Goal: Download file/media

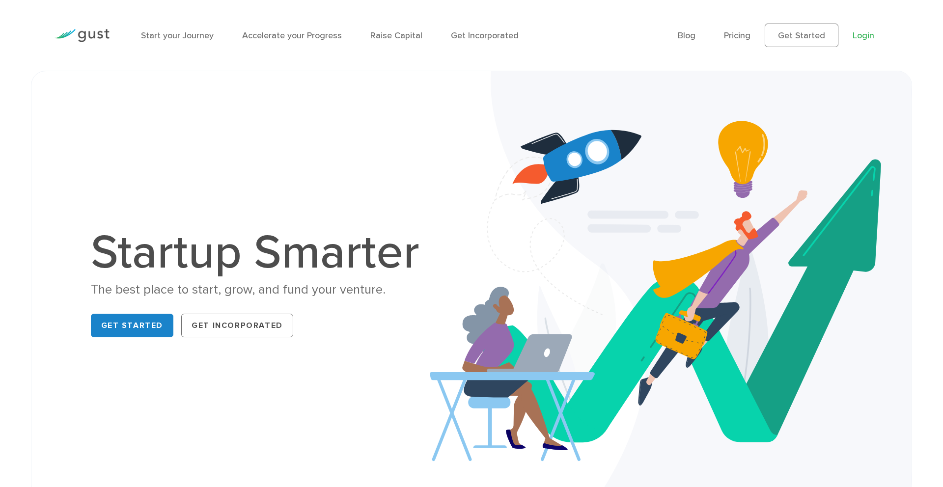
click at [867, 37] on link "Login" at bounding box center [863, 35] width 22 height 10
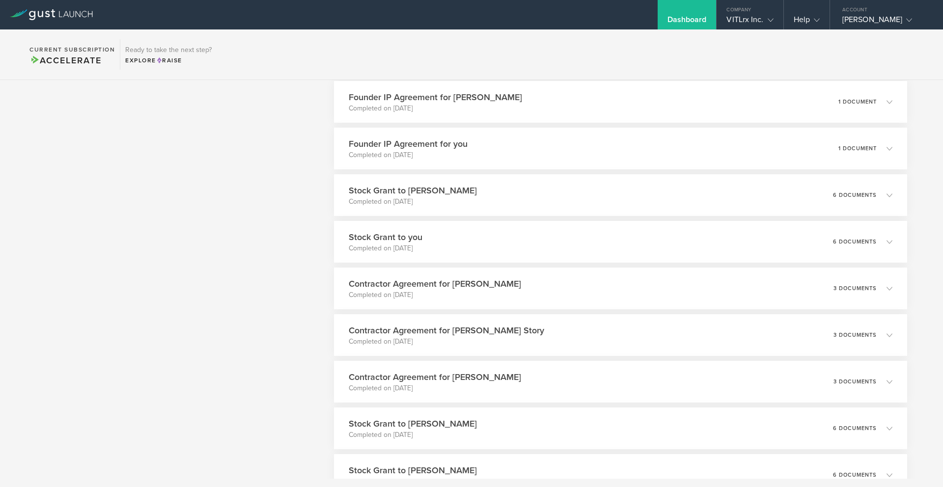
scroll to position [1733, 0]
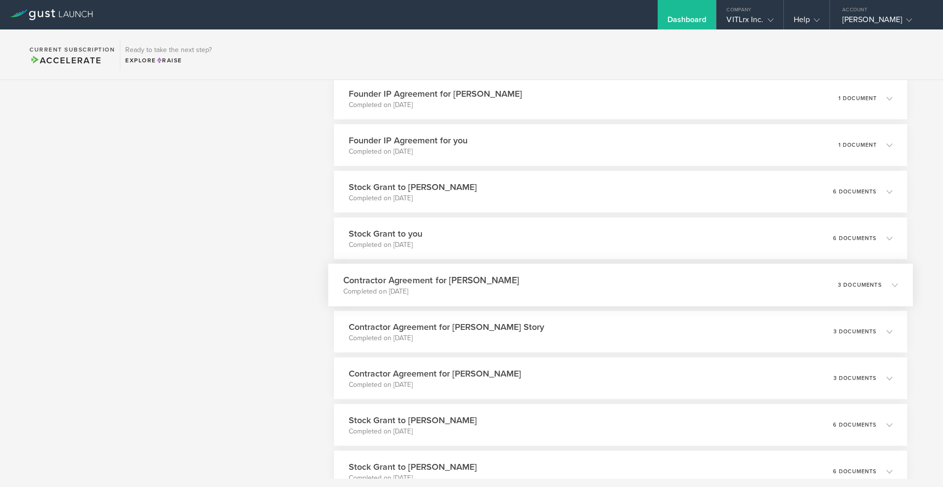
click at [483, 268] on div "Contractor Agreement for [PERSON_NAME] Completed on [DATE] 3 documents" at bounding box center [620, 285] width 585 height 43
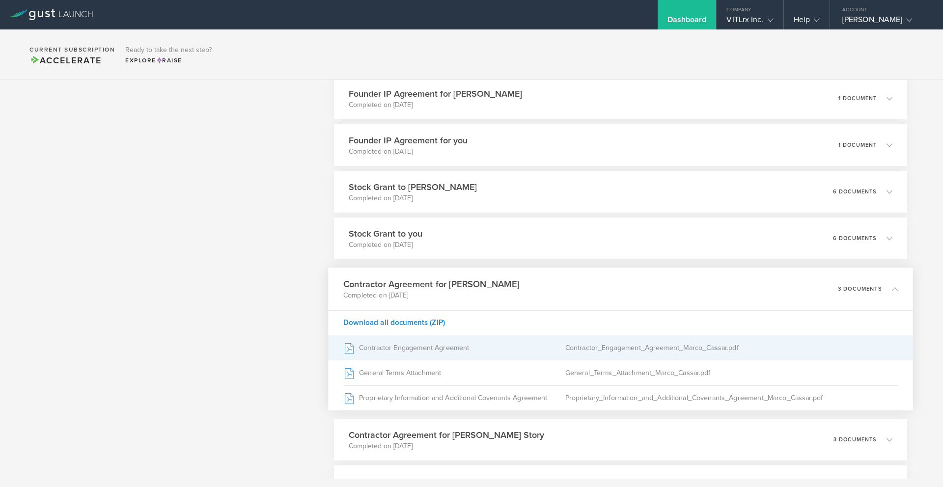
click at [454, 353] on div "Contractor Engagement Agreement" at bounding box center [454, 348] width 222 height 25
